Goal: Use online tool/utility: Utilize a website feature to perform a specific function

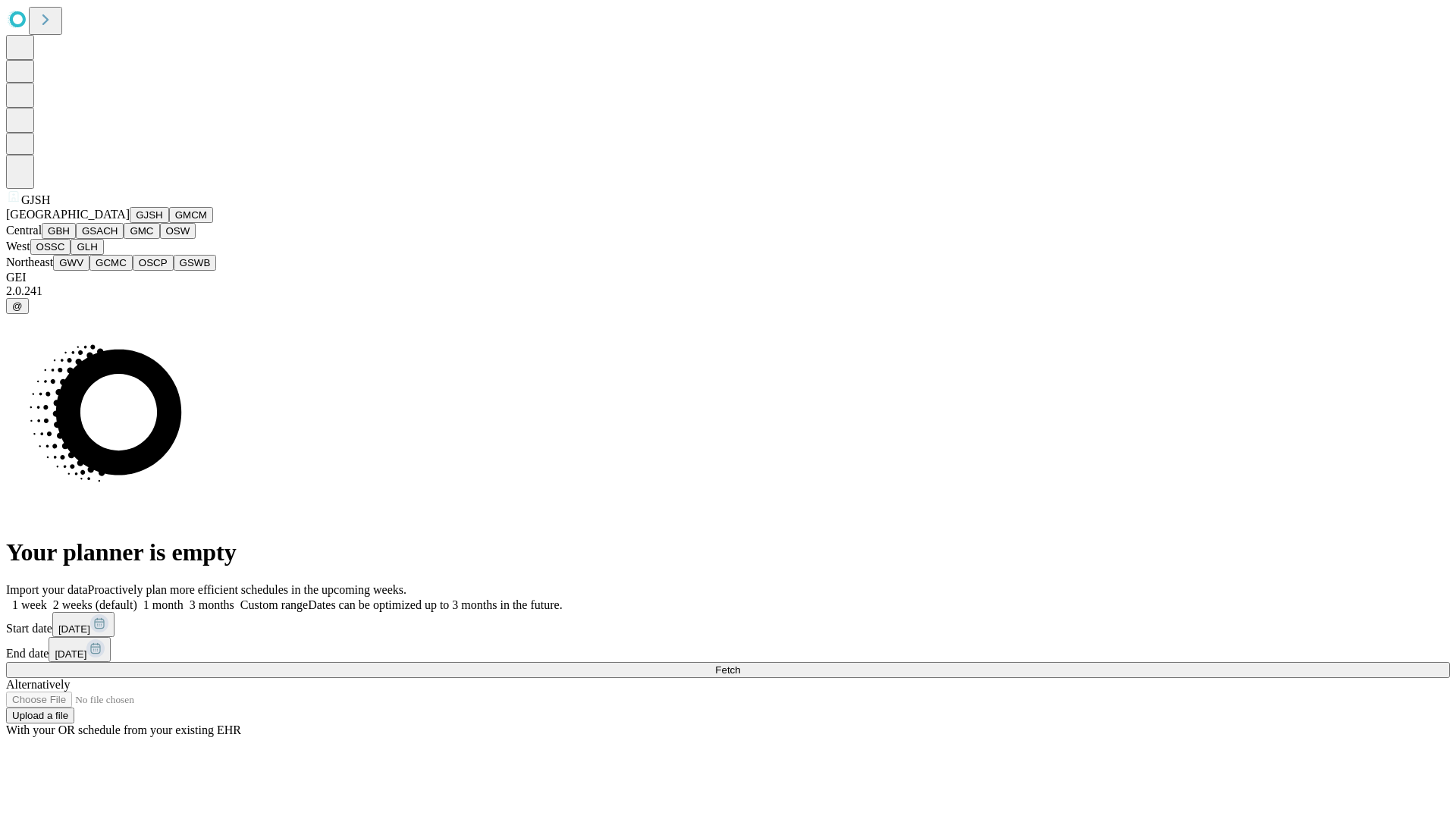
click at [130, 223] on button "GJSH" at bounding box center [149, 215] width 39 height 16
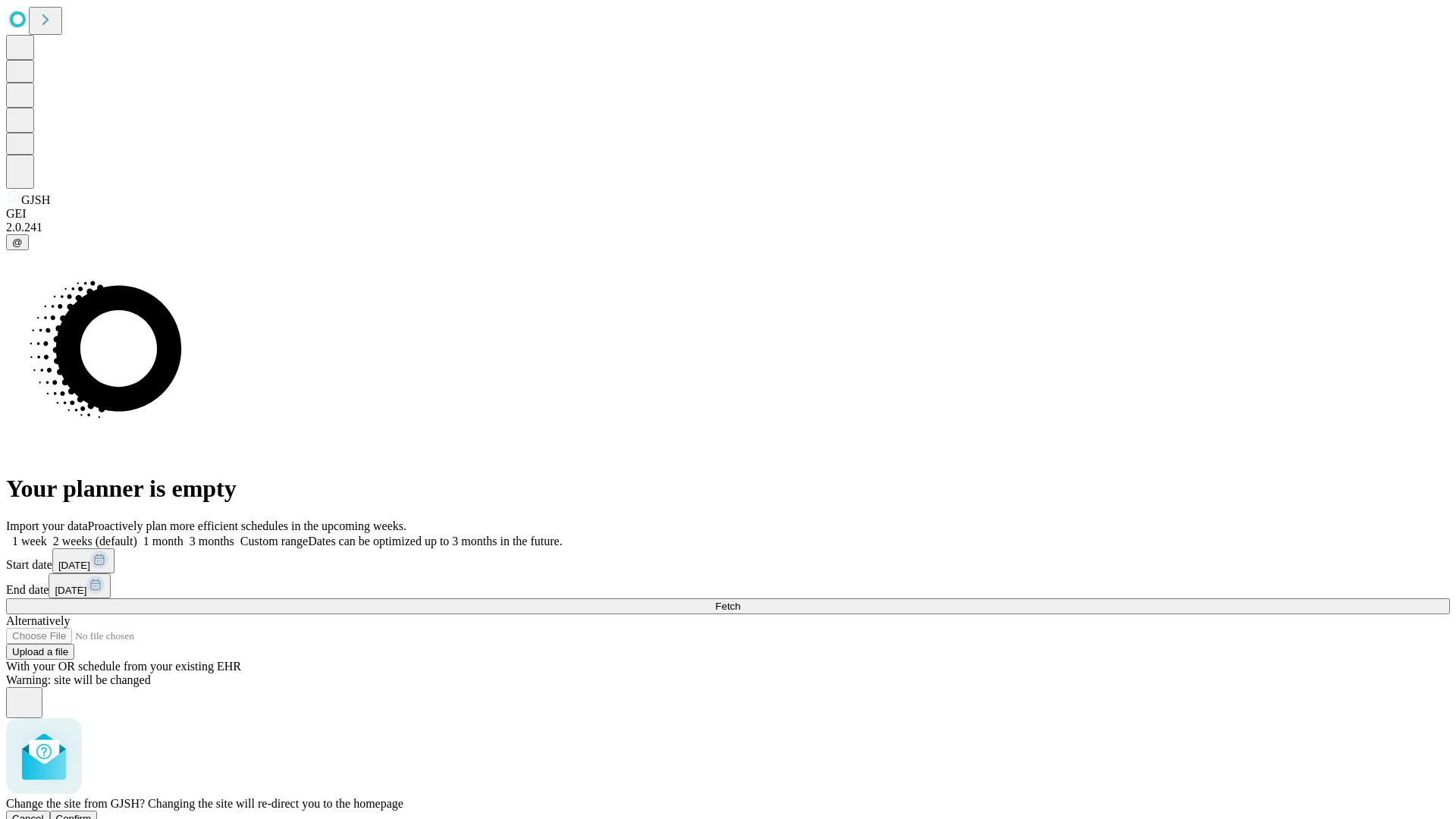
click at [91, 813] on span "Confirm" at bounding box center [74, 818] width 36 height 12
click at [137, 535] on label "2 weeks (default)" at bounding box center [92, 541] width 91 height 13
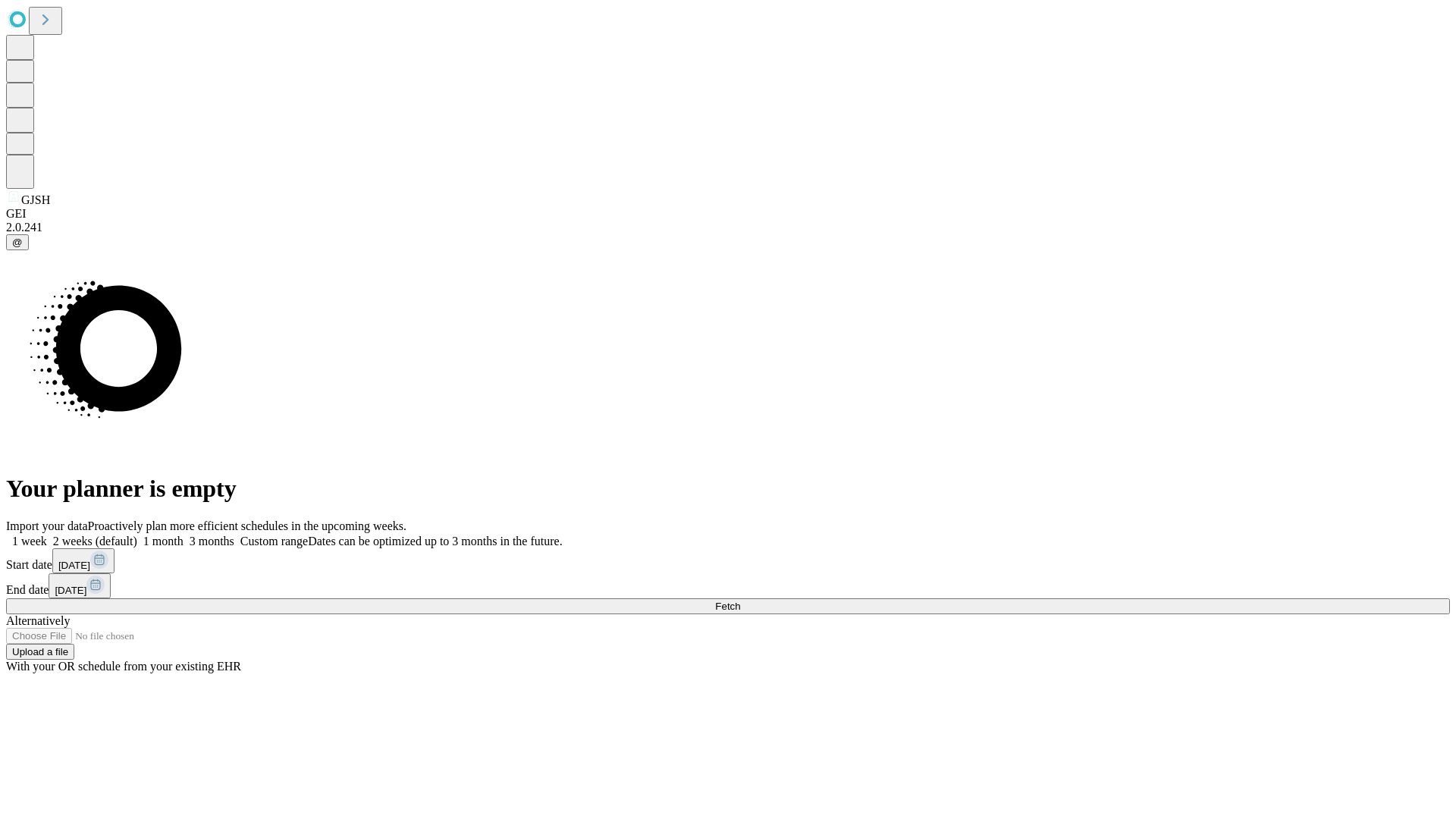
click at [740, 601] on span "Fetch" at bounding box center [727, 606] width 25 height 12
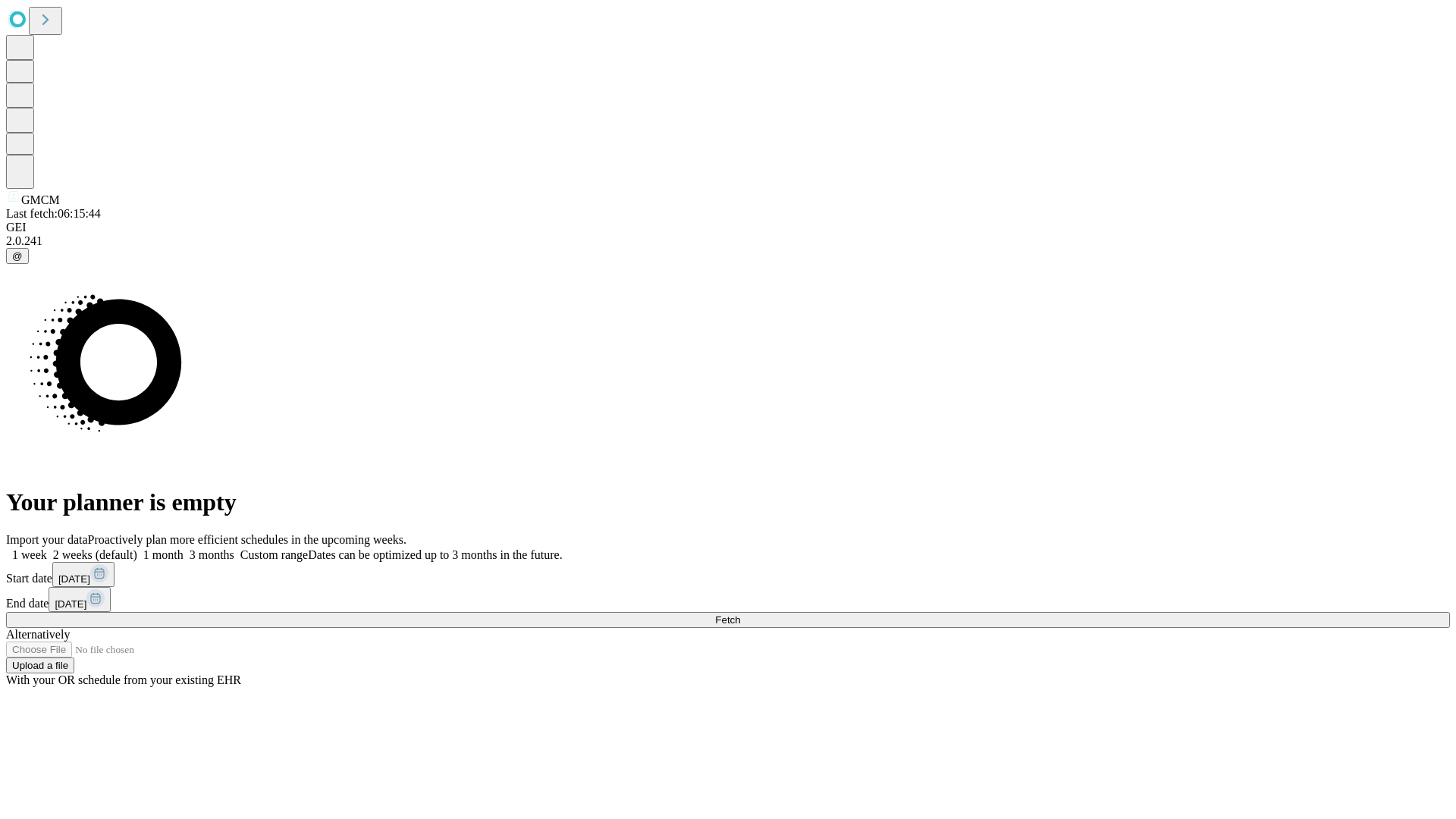
click at [137, 549] on label "2 weeks (default)" at bounding box center [92, 555] width 91 height 13
click at [740, 614] on span "Fetch" at bounding box center [727, 620] width 25 height 12
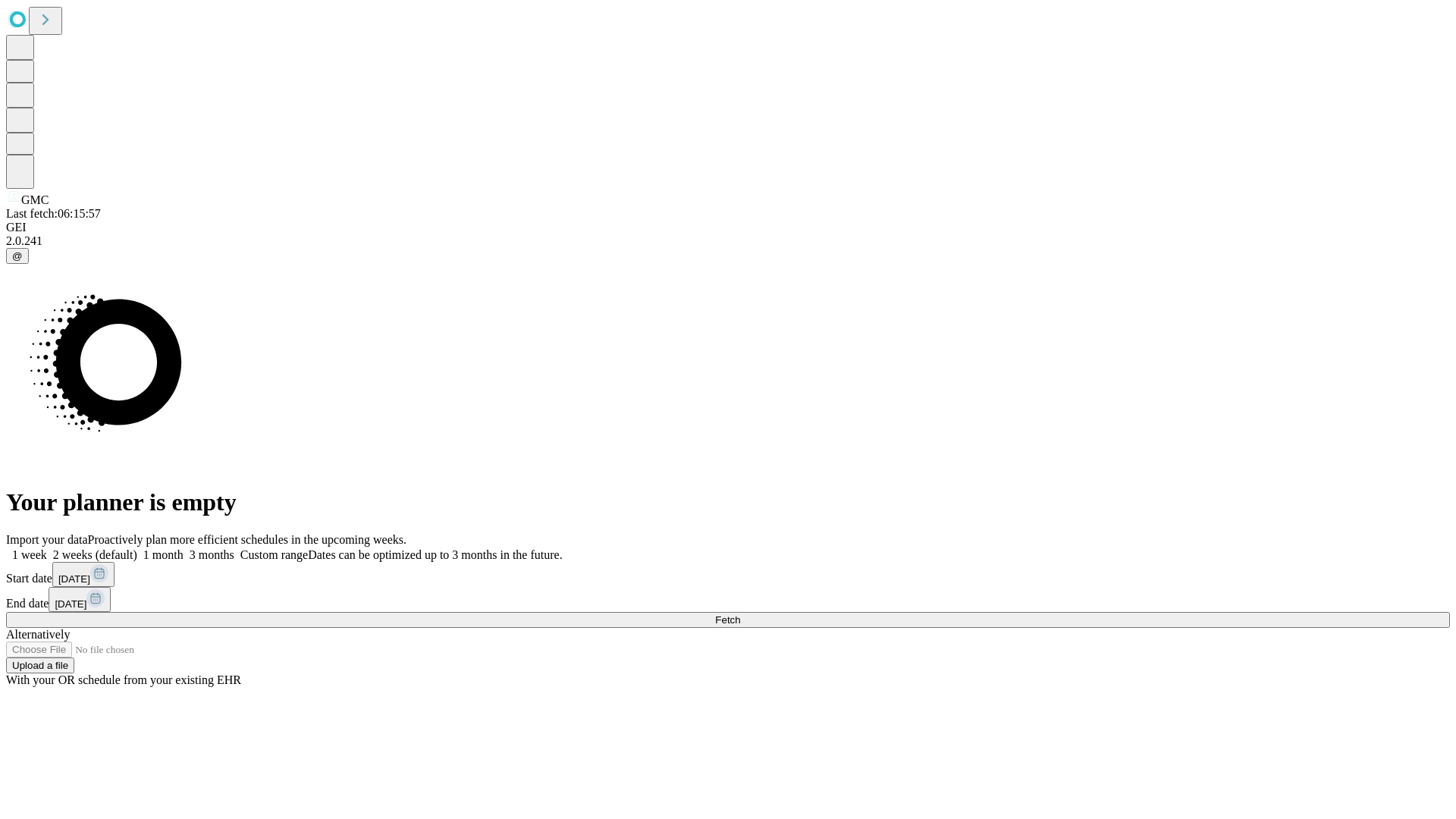
click at [137, 549] on label "2 weeks (default)" at bounding box center [92, 555] width 91 height 13
click at [740, 614] on span "Fetch" at bounding box center [727, 620] width 25 height 12
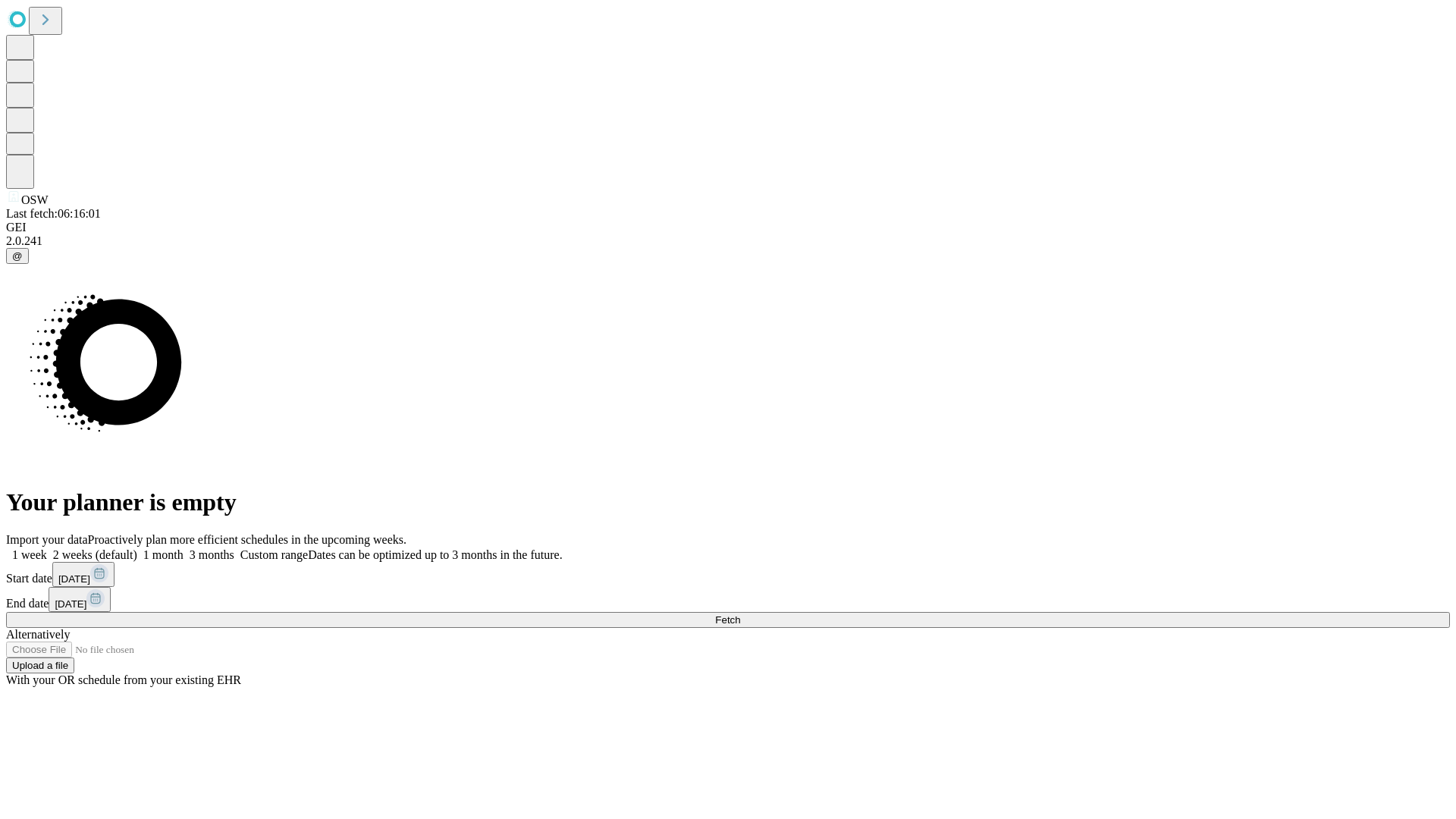
click at [740, 614] on span "Fetch" at bounding box center [727, 620] width 25 height 12
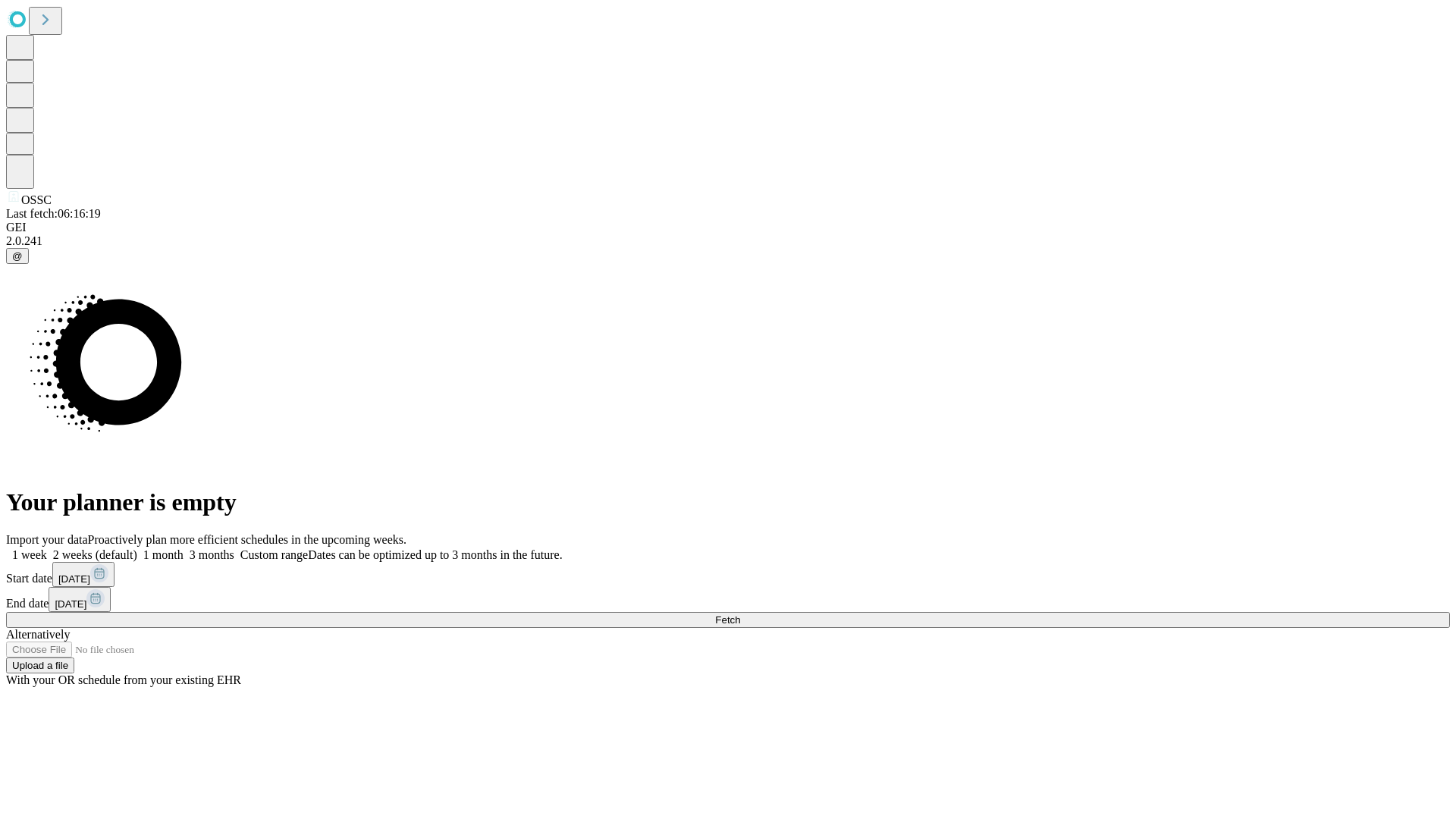
click at [137, 549] on label "2 weeks (default)" at bounding box center [92, 555] width 91 height 13
click at [740, 614] on span "Fetch" at bounding box center [727, 620] width 25 height 12
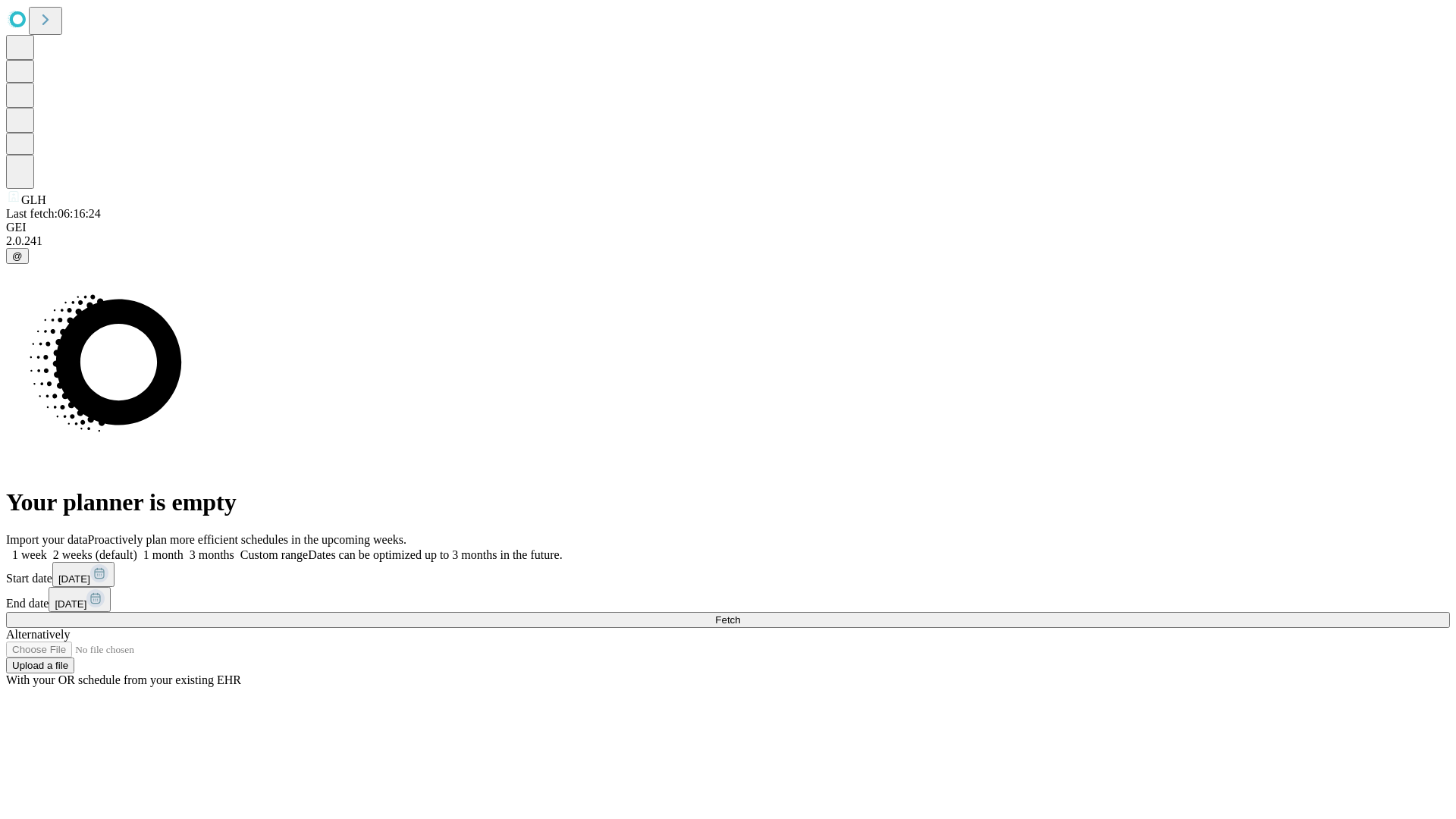
click at [740, 614] on span "Fetch" at bounding box center [727, 620] width 25 height 12
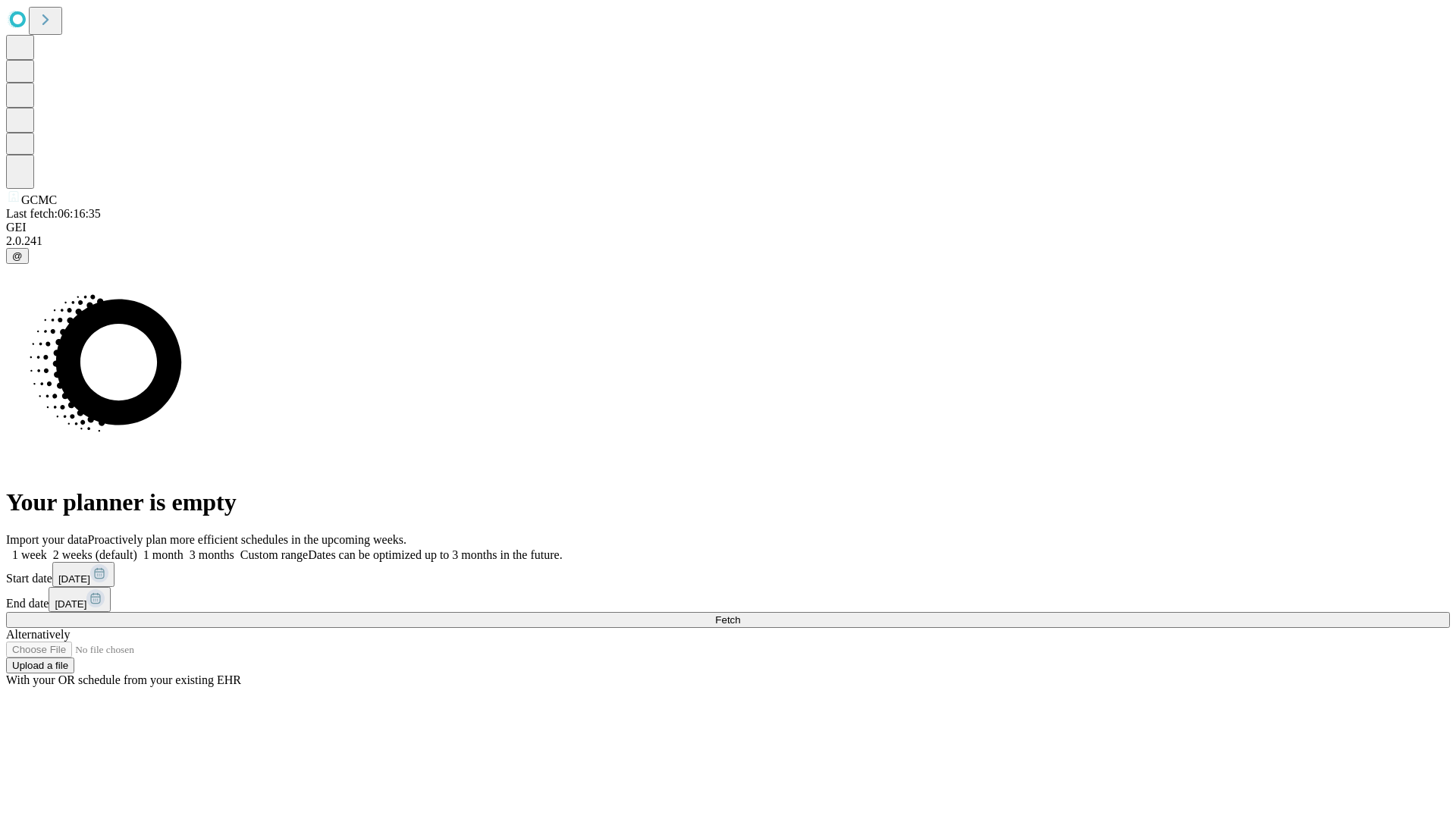
click at [137, 549] on label "2 weeks (default)" at bounding box center [92, 555] width 91 height 13
click at [740, 614] on span "Fetch" at bounding box center [727, 620] width 25 height 12
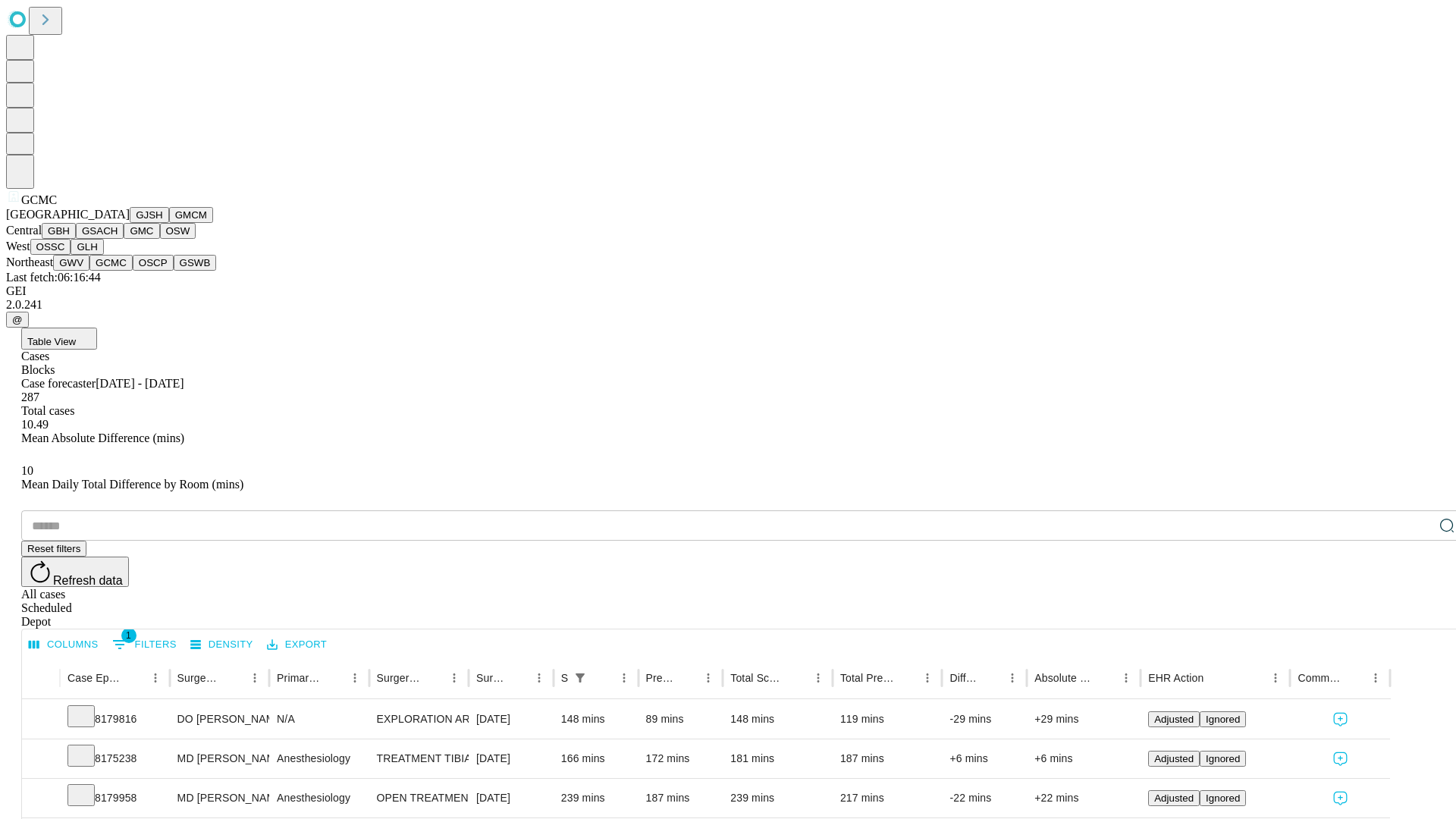
click at [133, 271] on button "OSCP" at bounding box center [153, 263] width 41 height 16
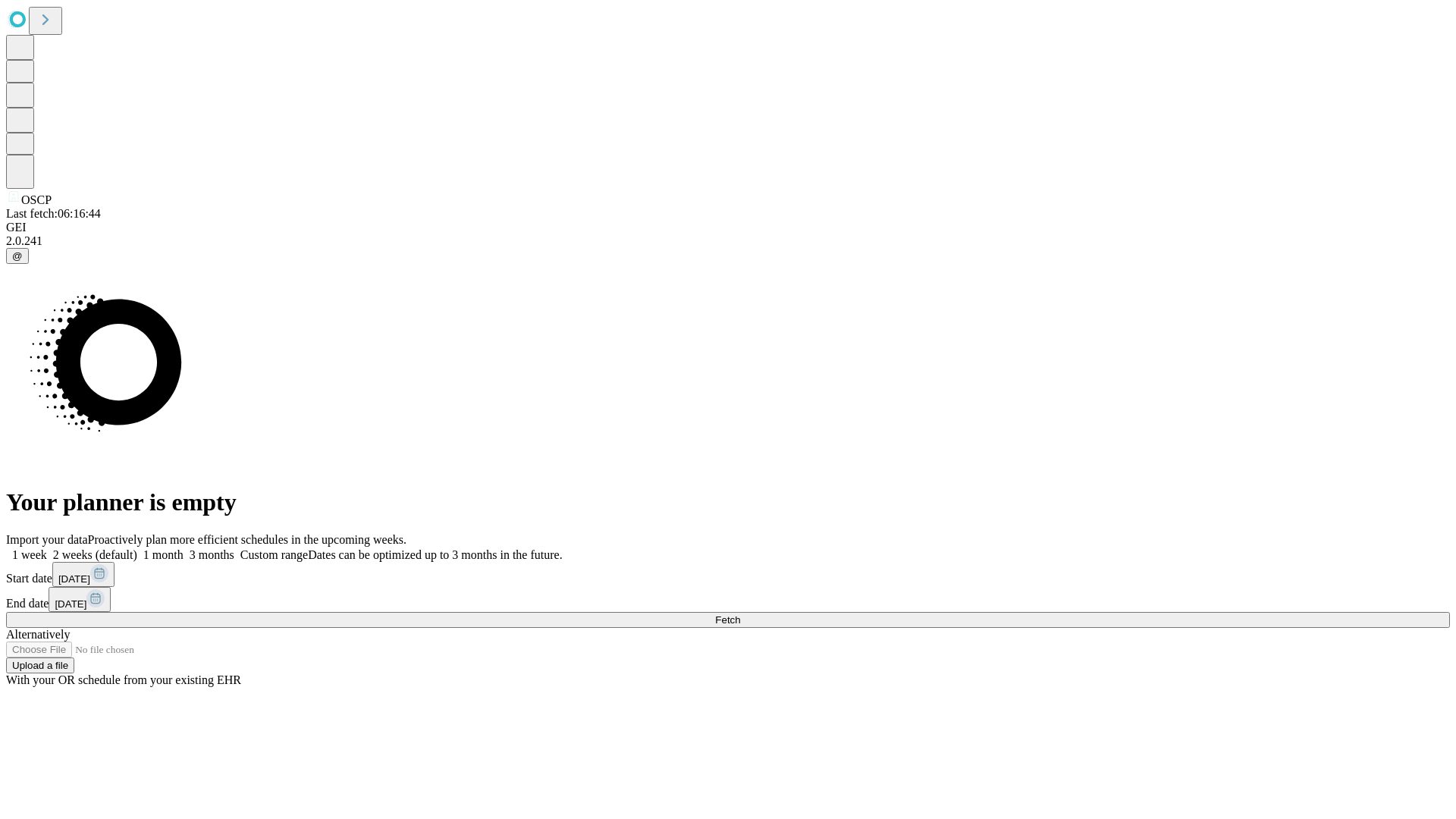
click at [137, 549] on label "2 weeks (default)" at bounding box center [92, 555] width 91 height 13
click at [740, 614] on span "Fetch" at bounding box center [727, 620] width 25 height 12
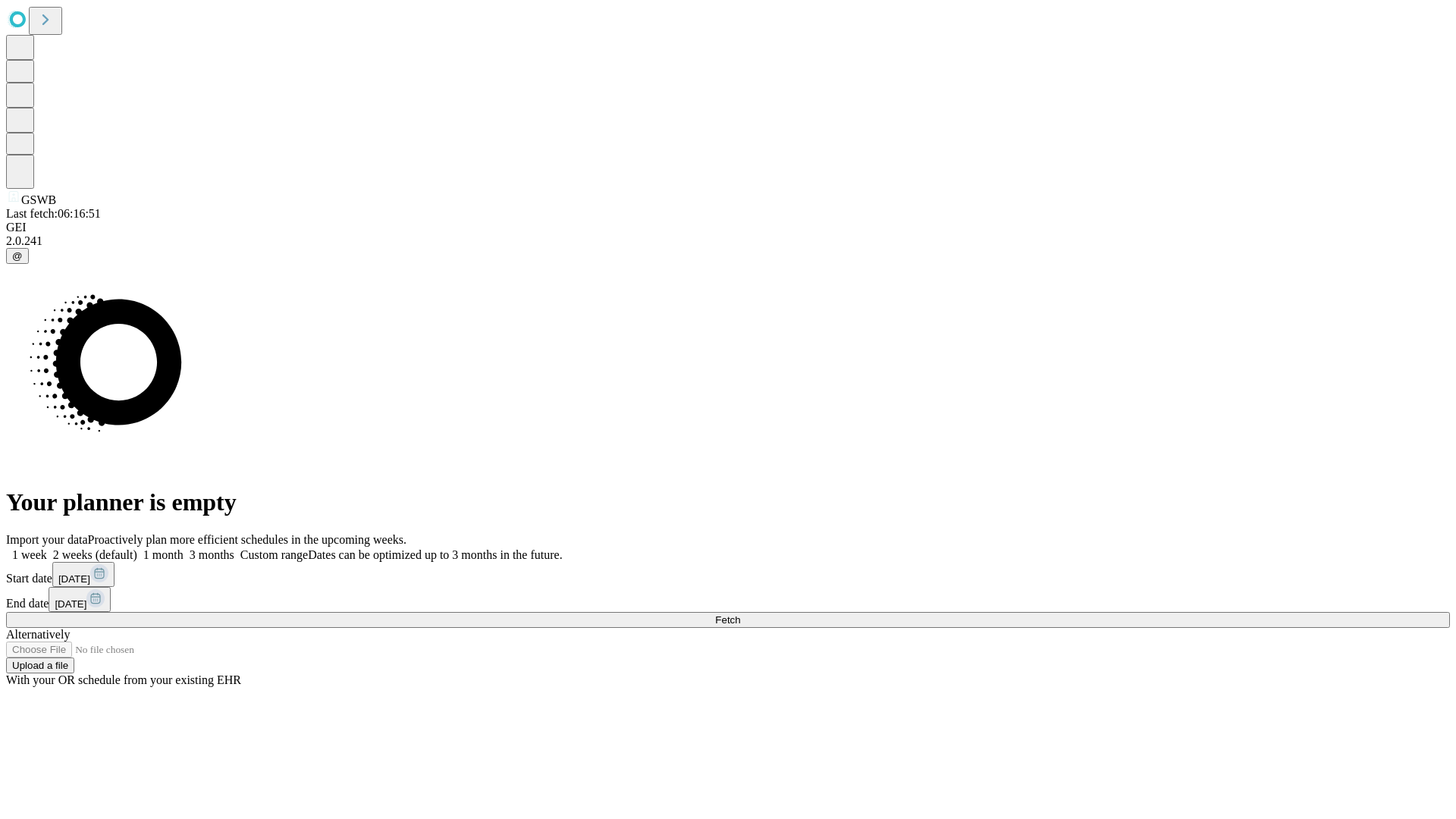
click at [137, 549] on label "2 weeks (default)" at bounding box center [92, 555] width 91 height 13
click at [740, 614] on span "Fetch" at bounding box center [727, 620] width 25 height 12
